Goal: Contribute content: Add original content to the website for others to see

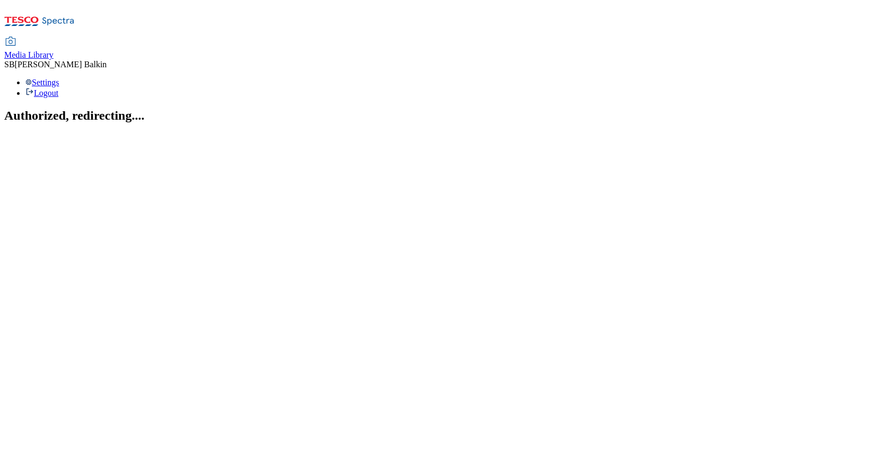
click at [17, 35] on icon at bounding box center [10, 41] width 13 height 13
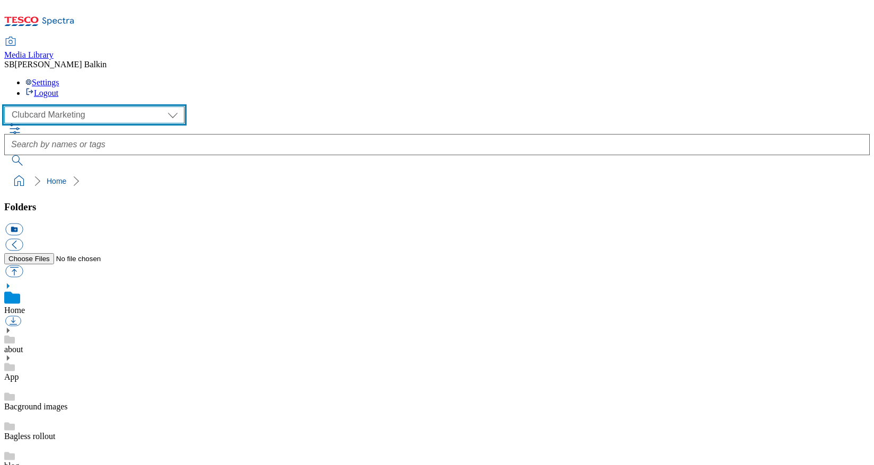
click at [72, 106] on select "Clubcard Marketing Dotcom UK FnF Stores GHS Marketing UK GHS Product UK GHS ROI…" at bounding box center [94, 114] width 180 height 17
select select "flare-ghs-mktg"
click at [7, 106] on select "Clubcard Marketing Dotcom UK FnF Stores GHS Marketing UK GHS Product UK GHS ROI…" at bounding box center [94, 114] width 180 height 17
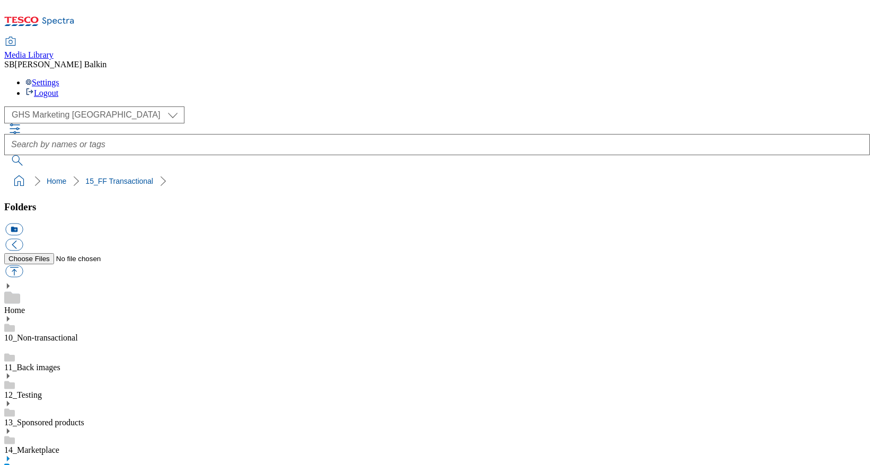
click at [10, 456] on use at bounding box center [8, 458] width 3 height 5
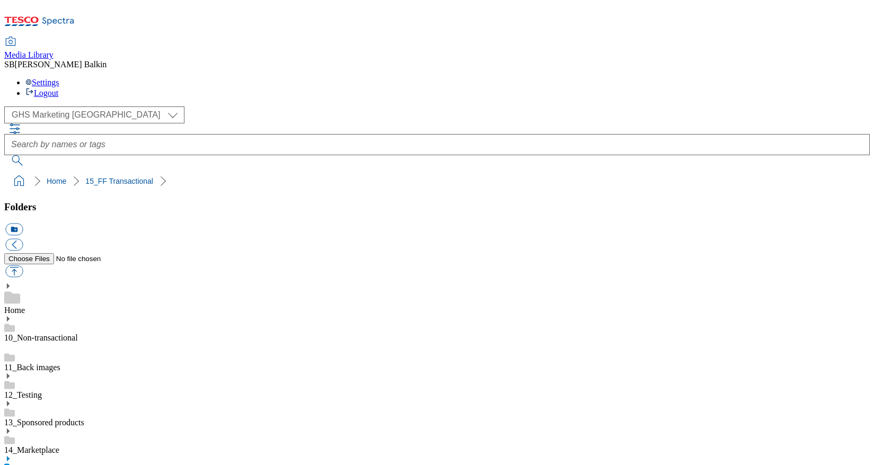
scroll to position [102, 0]
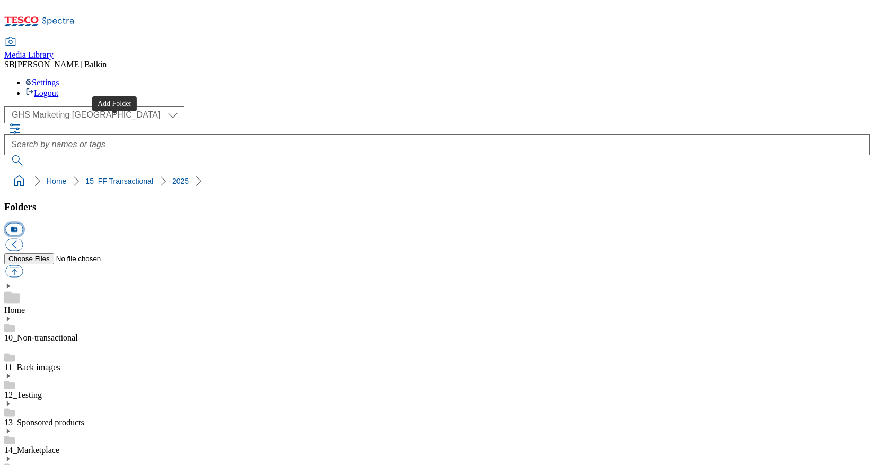
click at [23, 224] on button "icon_new_folder" at bounding box center [13, 230] width 17 height 12
type input "2532"
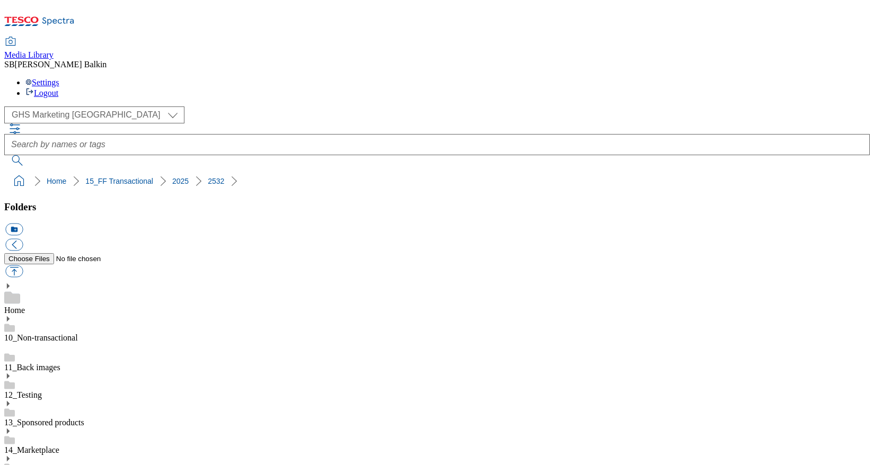
click at [23, 224] on button "icon_new_folder" at bounding box center [13, 230] width 17 height 12
type input "h"
type input "Hub"
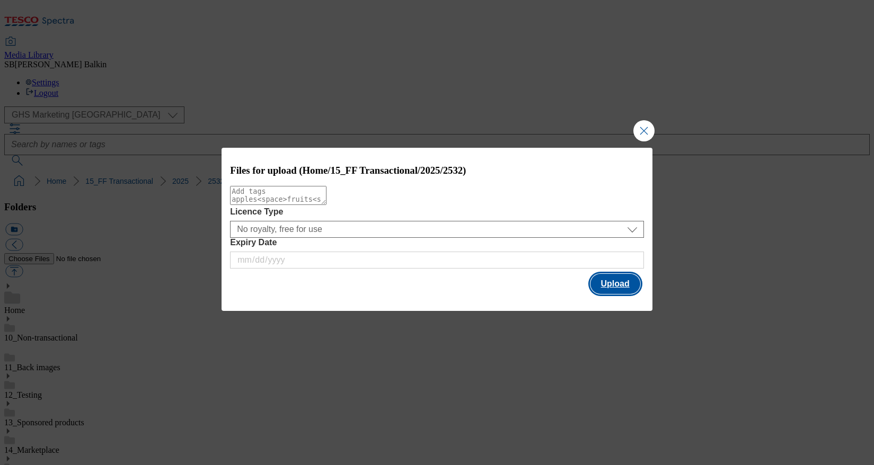
click at [601, 281] on button "Upload" at bounding box center [615, 284] width 50 height 20
click at [604, 283] on button "Upload" at bounding box center [615, 284] width 50 height 20
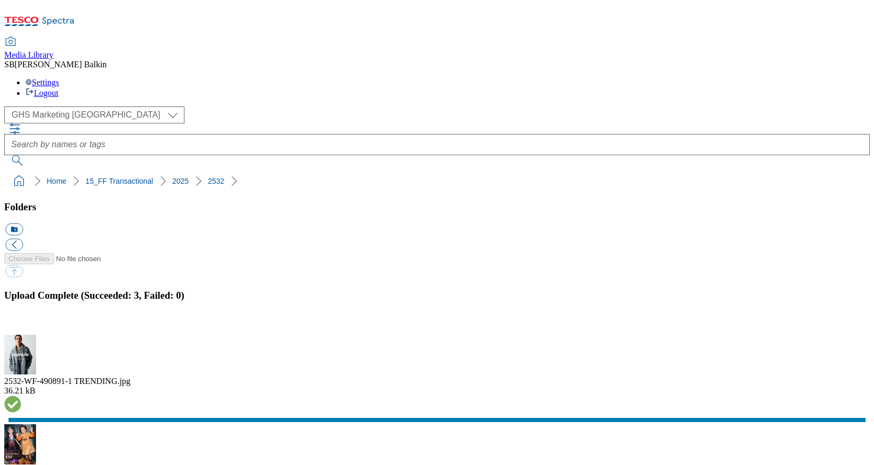
click at [21, 324] on button "button" at bounding box center [13, 329] width 16 height 10
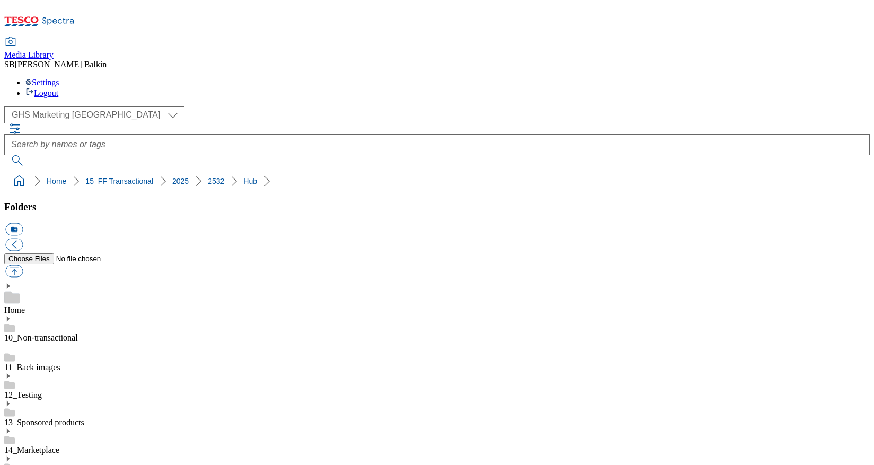
drag, startPoint x: 115, startPoint y: 122, endPoint x: 114, endPoint y: 146, distance: 23.9
click at [23, 224] on button "icon_new_folder" at bounding box center [13, 230] width 17 height 12
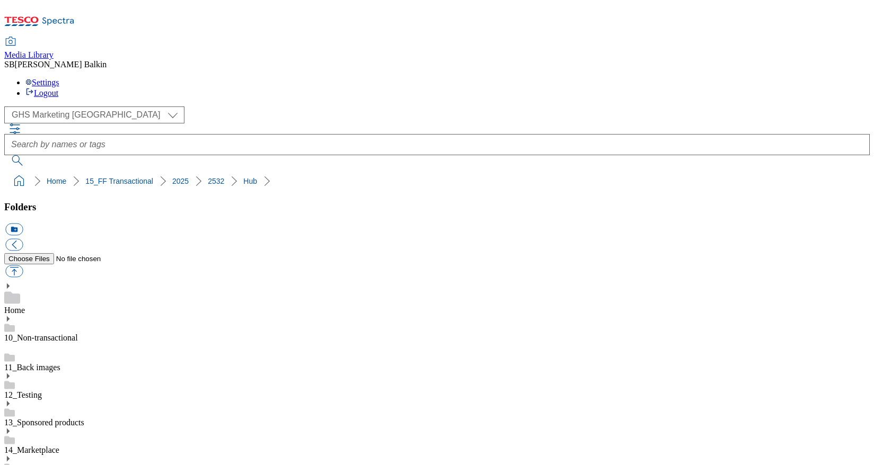
type input "l"
type input "LATEST"
click at [23, 224] on button "icon_new_folder" at bounding box center [13, 230] width 17 height 12
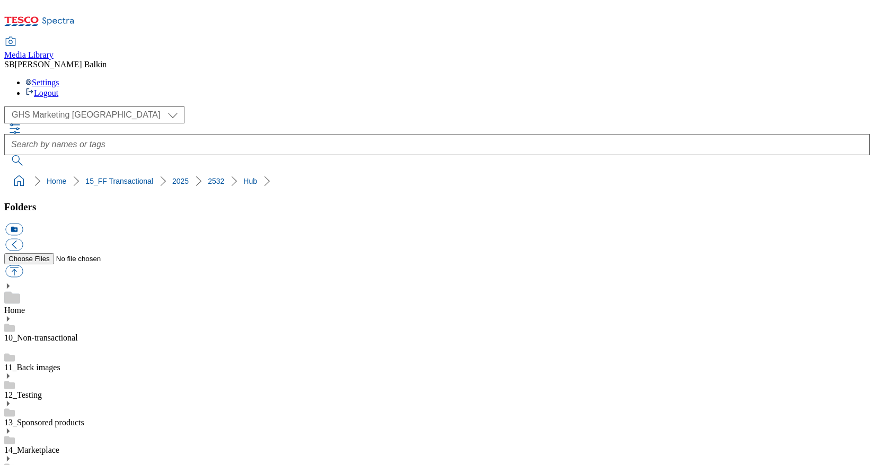
type input "TRENDING"
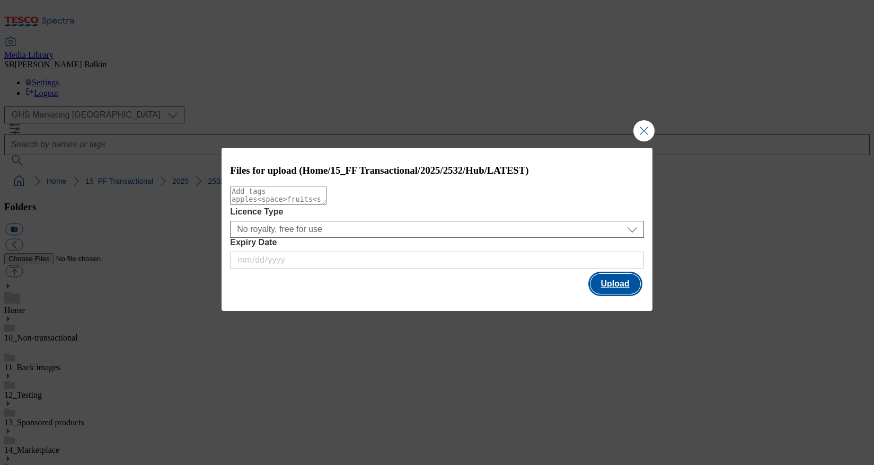
click at [614, 284] on button "Upload" at bounding box center [615, 284] width 50 height 20
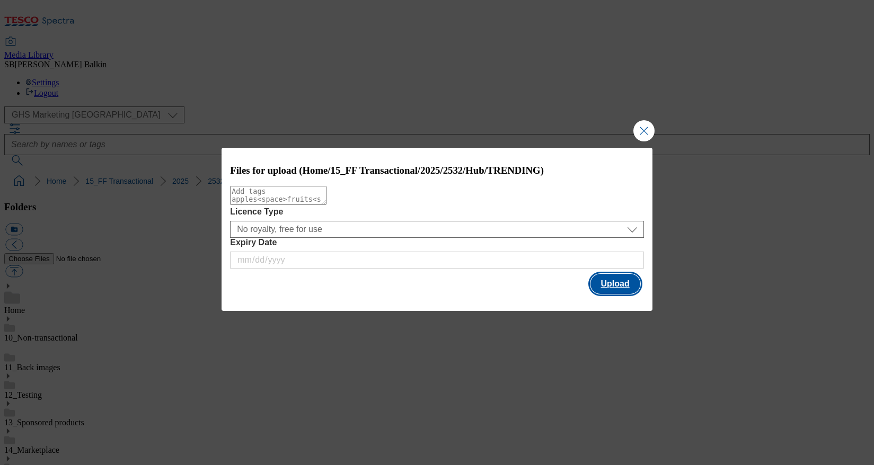
click at [599, 283] on button "Upload" at bounding box center [615, 284] width 50 height 20
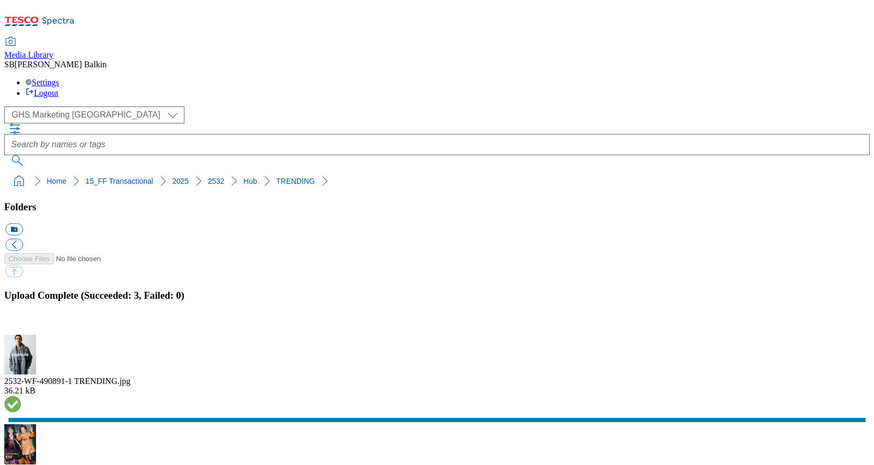
click at [23, 224] on button "icon_new_folder" at bounding box center [13, 230] width 17 height 12
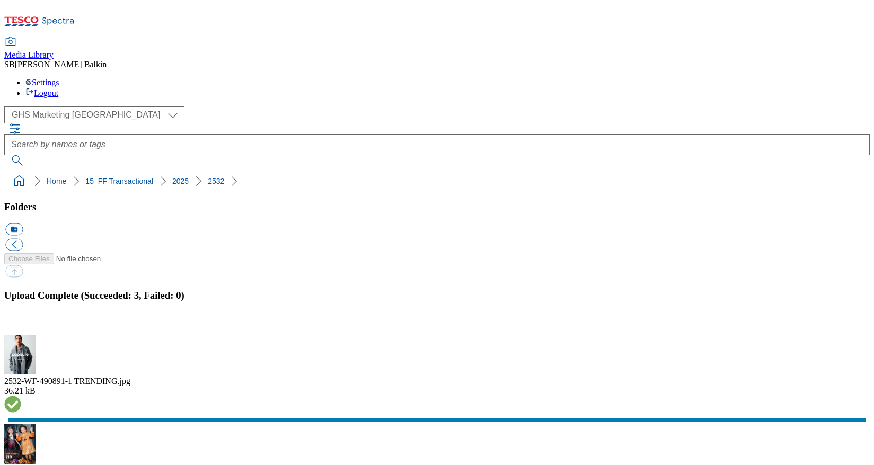
type input "b"
type input "BL"
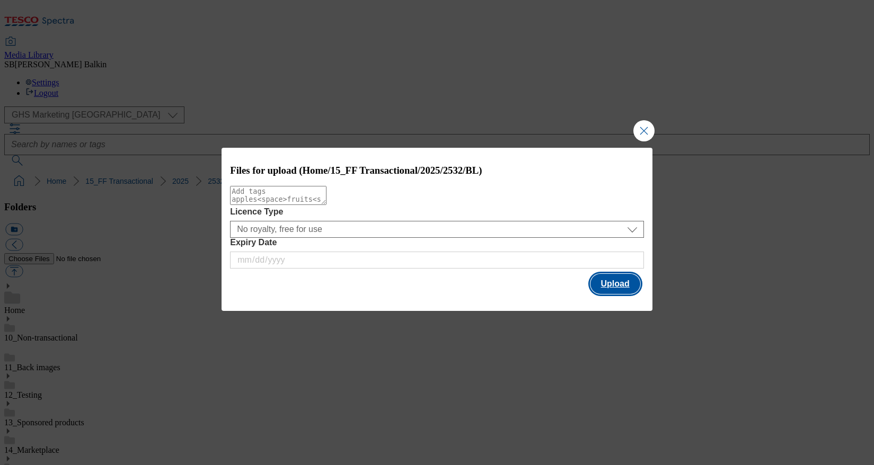
click at [604, 283] on button "Upload" at bounding box center [615, 284] width 50 height 20
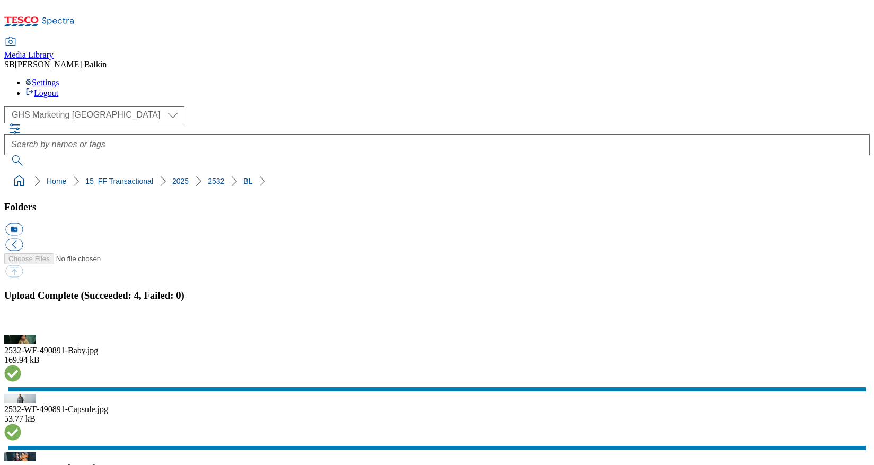
drag, startPoint x: 6, startPoint y: 103, endPoint x: 185, endPoint y: 103, distance: 178.5
click at [185, 171] on ol "Home 15_FF Transactional 2025 2532" at bounding box center [440, 181] width 859 height 20
copy ol "Home 15_FF Transactional 2025 2532"
click at [152, 106] on div "( optional ) Clubcard Marketing Dotcom UK FnF Stores GHS Marketing UK GHS Produ…" at bounding box center [436, 114] width 865 height 17
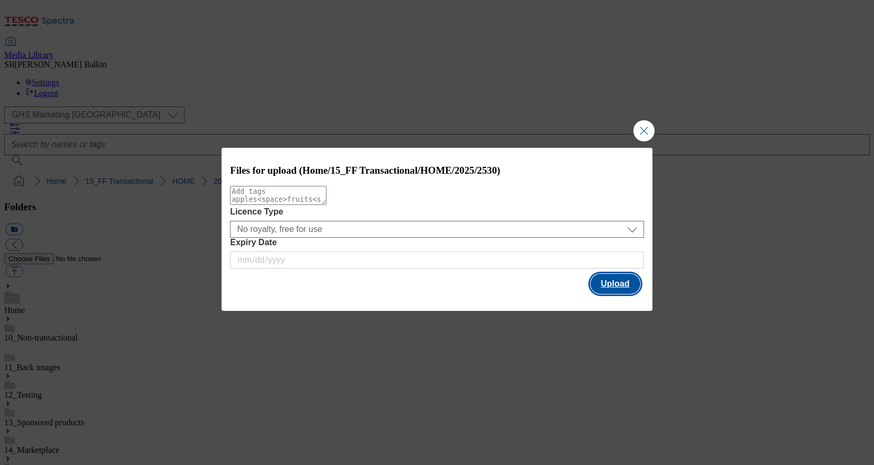
click at [615, 283] on button "Upload" at bounding box center [615, 284] width 50 height 20
